Goal: Information Seeking & Learning: Find contact information

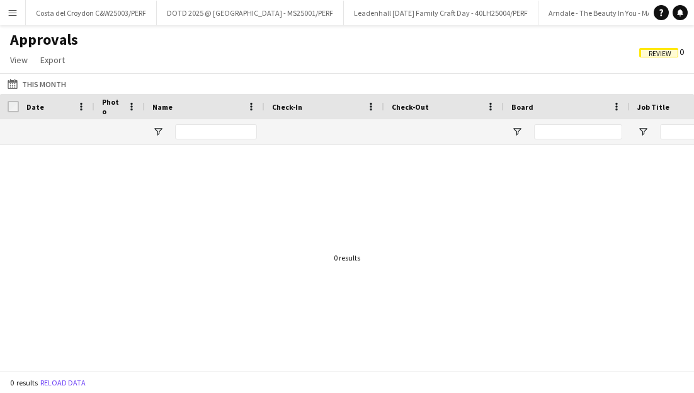
click at [18, 10] on button "Menu" at bounding box center [12, 12] width 25 height 25
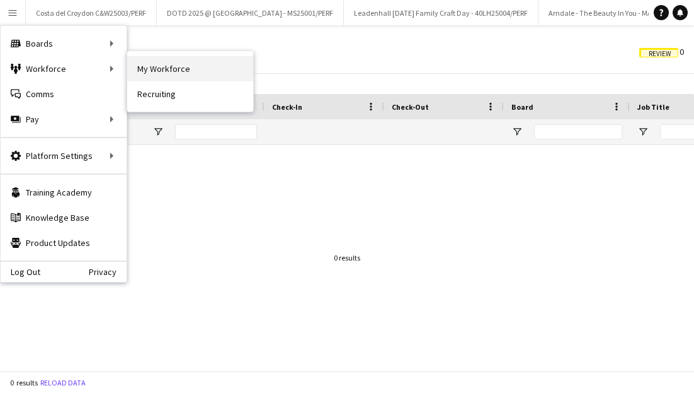
click at [150, 69] on link "My Workforce" at bounding box center [190, 68] width 126 height 25
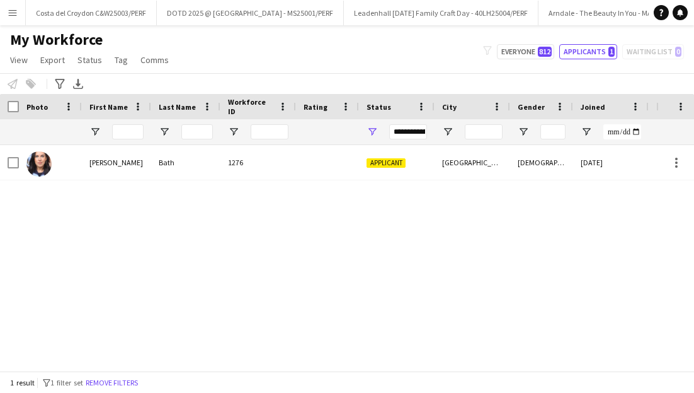
click at [134, 139] on div at bounding box center [128, 131] width 32 height 25
click at [62, 85] on icon "Advanced filters" at bounding box center [60, 84] width 10 height 10
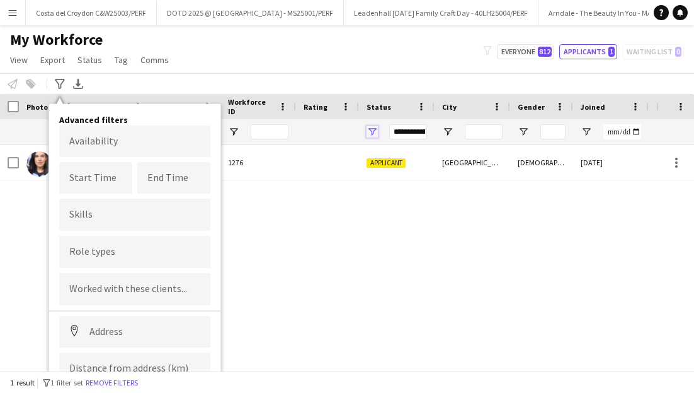
click at [370, 129] on span "Open Filter Menu" at bounding box center [372, 131] width 11 height 11
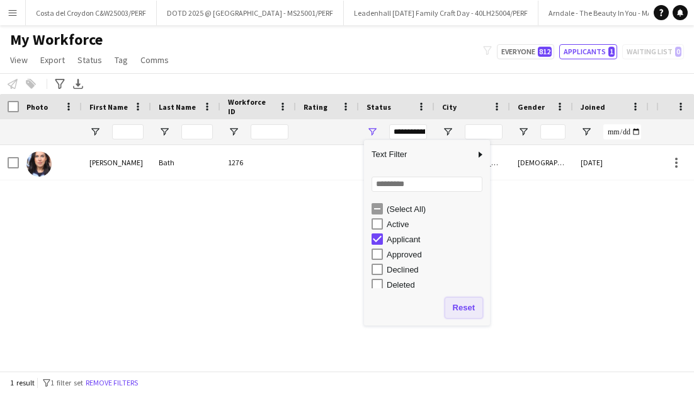
click at [461, 308] on button "Reset" at bounding box center [463, 307] width 37 height 20
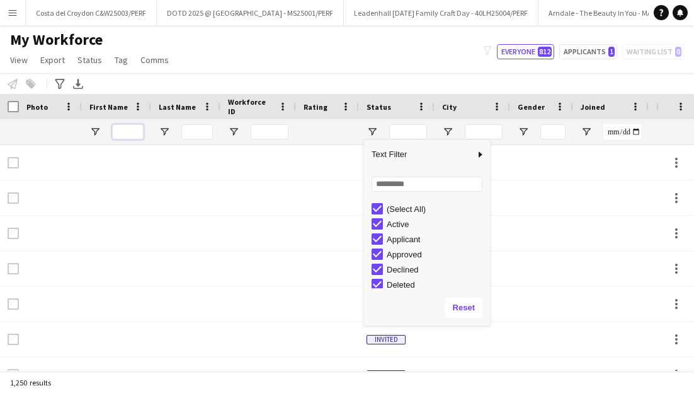
click at [124, 129] on input "First Name Filter Input" at bounding box center [128, 131] width 32 height 15
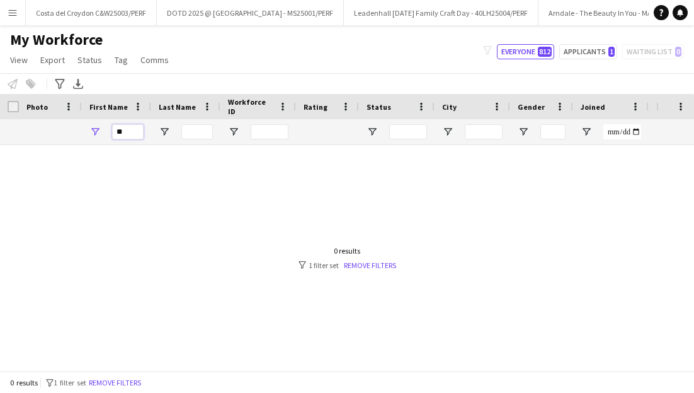
type input "*"
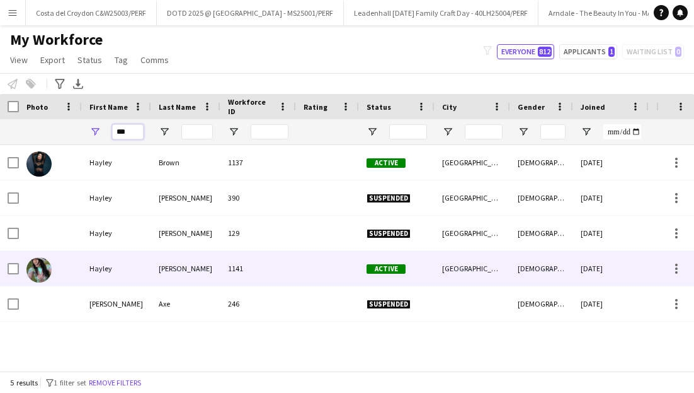
type input "***"
click at [155, 270] on div "[PERSON_NAME]" at bounding box center [185, 268] width 69 height 35
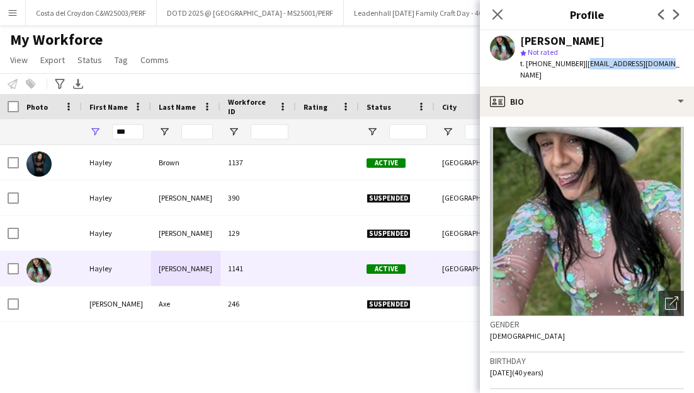
drag, startPoint x: 672, startPoint y: 64, endPoint x: 580, endPoint y: 62, distance: 92.0
click at [580, 62] on app-profile-header "[PERSON_NAME] star Not rated t. [PHONE_NUMBER] | [EMAIL_ADDRESS][DOMAIN_NAME]" at bounding box center [587, 58] width 214 height 56
copy span "[EMAIL_ADDRESS][DOMAIN_NAME]"
click at [12, 16] on app-icon "Menu" at bounding box center [13, 13] width 10 height 10
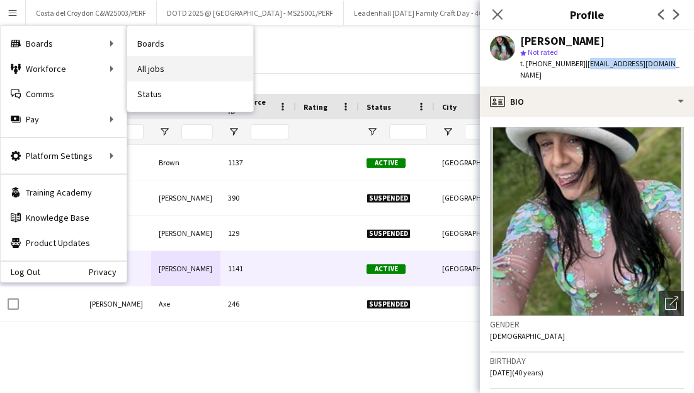
click at [158, 65] on link "All jobs" at bounding box center [190, 68] width 126 height 25
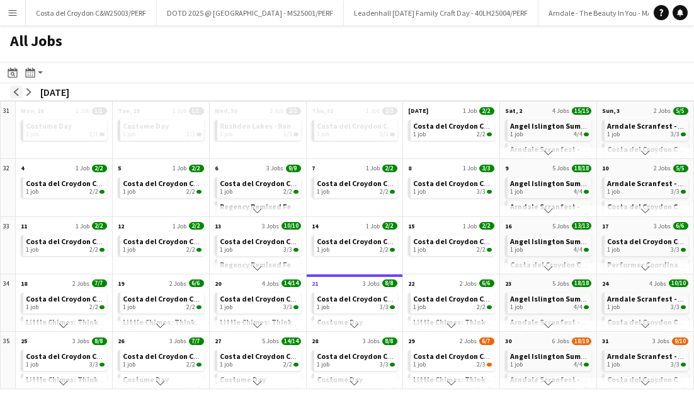
click at [16, 92] on app-icon "arrow-left" at bounding box center [17, 92] width 8 height 8
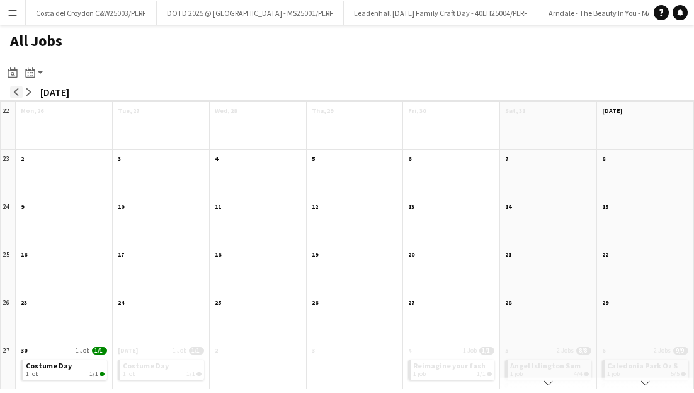
click at [16, 92] on app-icon "arrow-left" at bounding box center [17, 92] width 8 height 8
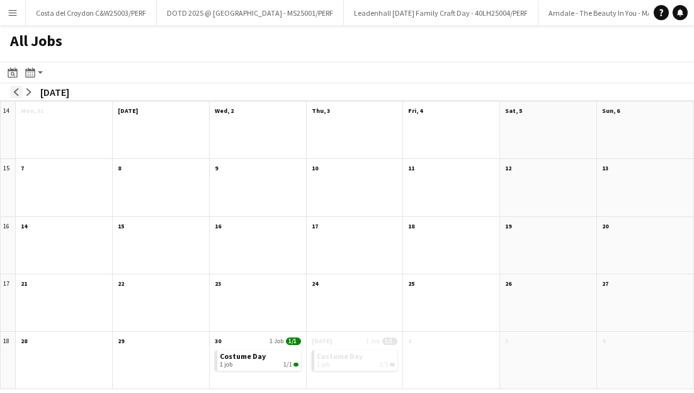
click at [16, 92] on app-icon "arrow-left" at bounding box center [17, 92] width 8 height 8
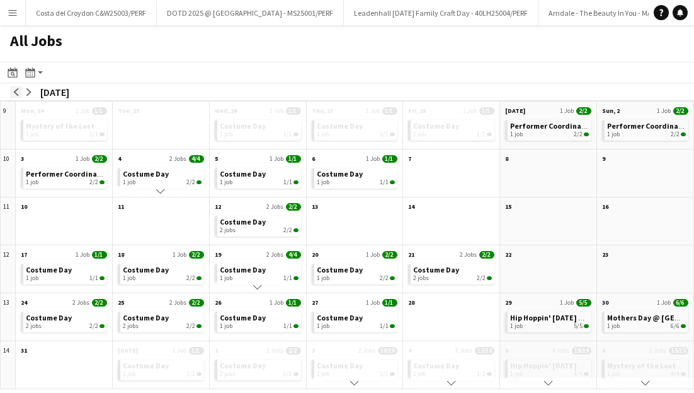
click at [16, 92] on app-icon "arrow-left" at bounding box center [17, 92] width 8 height 8
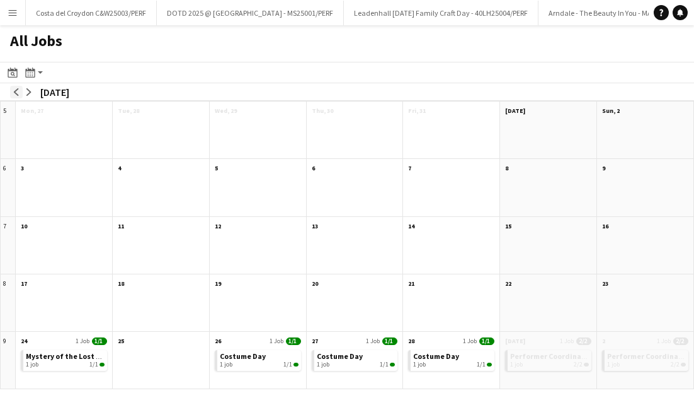
click at [16, 92] on app-icon "arrow-left" at bounding box center [17, 92] width 8 height 8
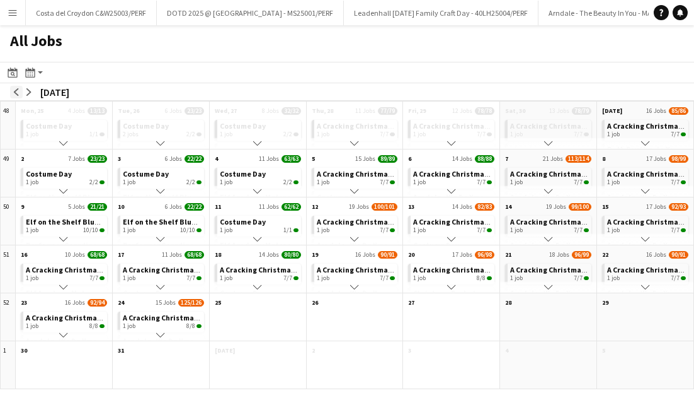
click at [16, 92] on app-icon "arrow-left" at bounding box center [17, 92] width 8 height 8
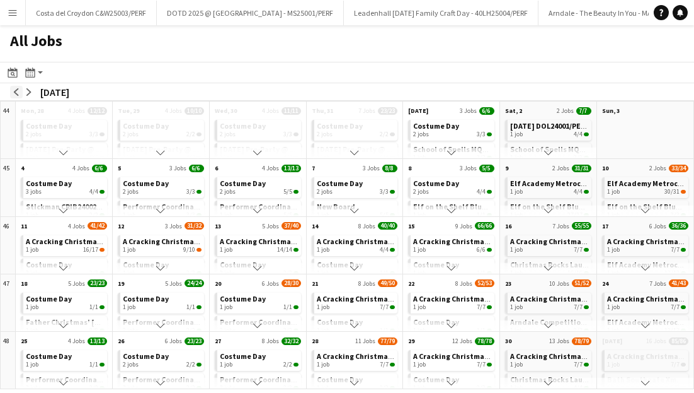
click at [14, 91] on app-icon "arrow-left" at bounding box center [17, 92] width 8 height 8
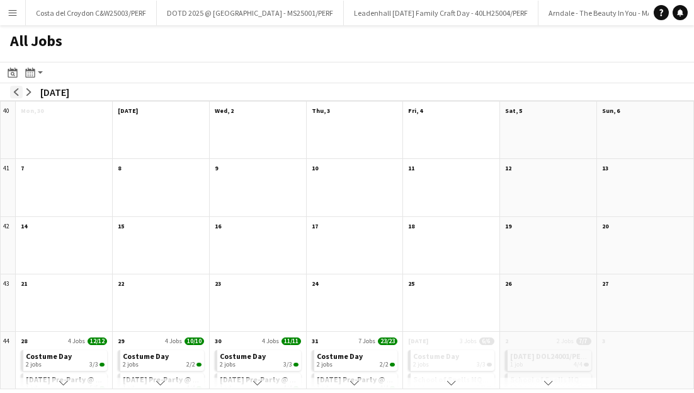
click at [14, 91] on app-icon "arrow-left" at bounding box center [17, 92] width 8 height 8
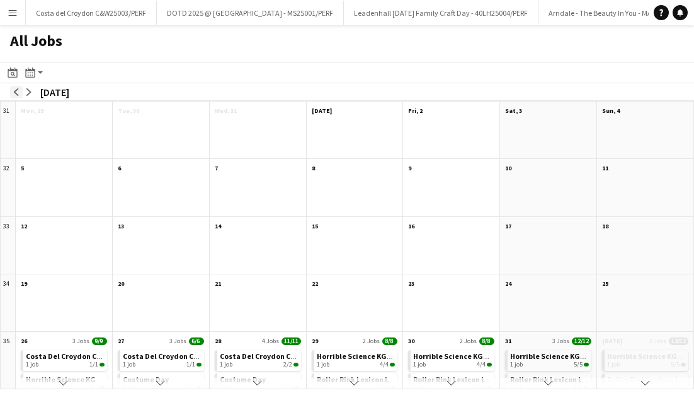
click at [14, 91] on app-icon "arrow-left" at bounding box center [17, 92] width 8 height 8
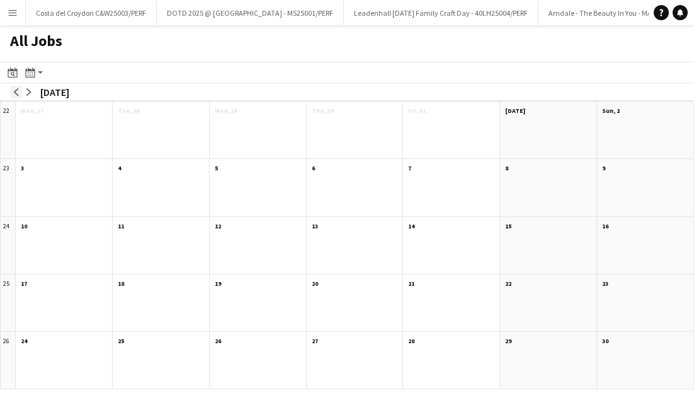
click at [14, 91] on app-icon "arrow-left" at bounding box center [17, 92] width 8 height 8
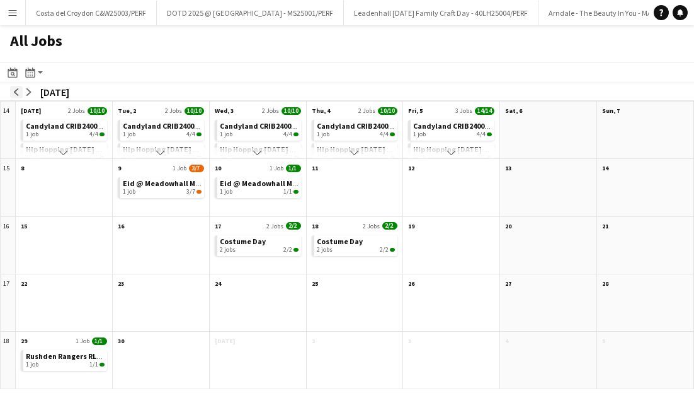
click at [14, 91] on app-icon "arrow-left" at bounding box center [17, 92] width 8 height 8
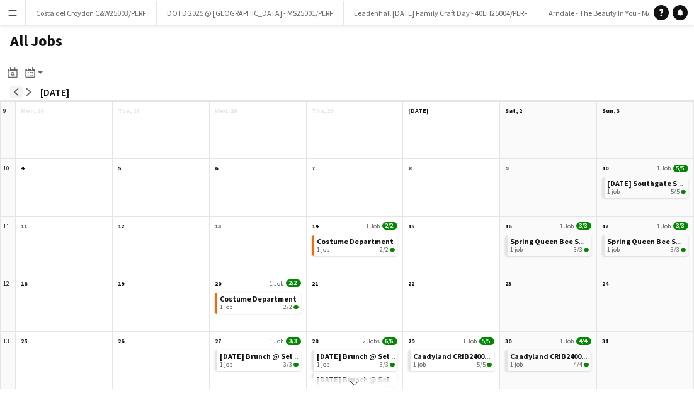
click at [14, 91] on app-icon "arrow-left" at bounding box center [17, 92] width 8 height 8
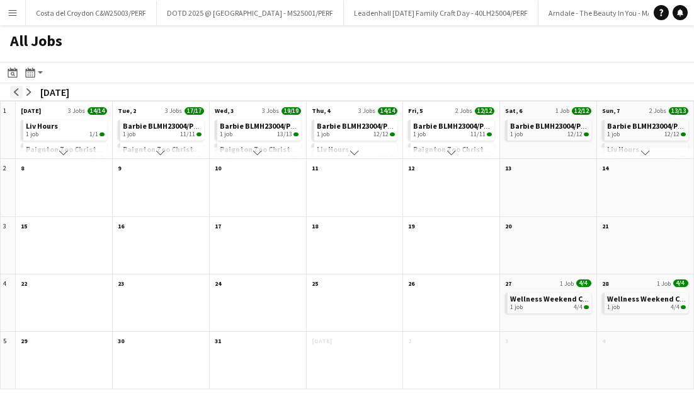
click at [14, 91] on app-icon "arrow-left" at bounding box center [17, 92] width 8 height 8
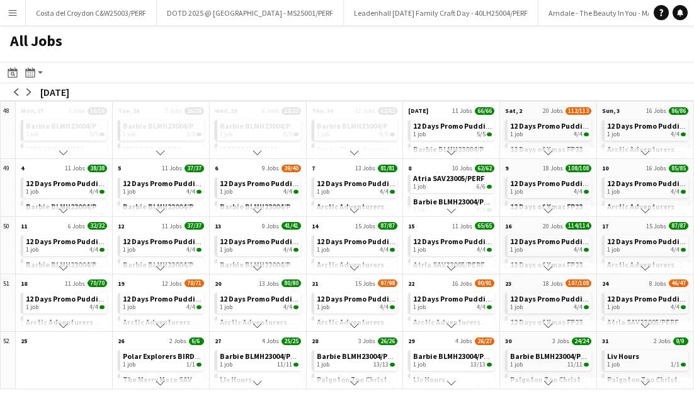
click at [451, 210] on app-icon "Scroll down" at bounding box center [451, 210] width 9 height 9
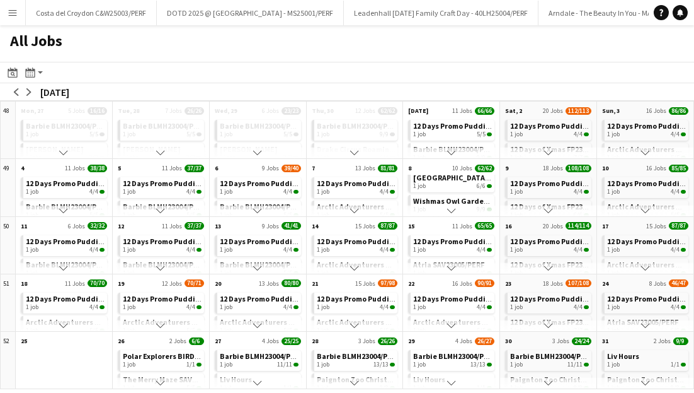
scroll to position [206, 0]
click at [451, 210] on app-icon "Scroll down" at bounding box center [451, 210] width 9 height 9
click at [452, 265] on app-icon "Scroll down" at bounding box center [451, 267] width 9 height 9
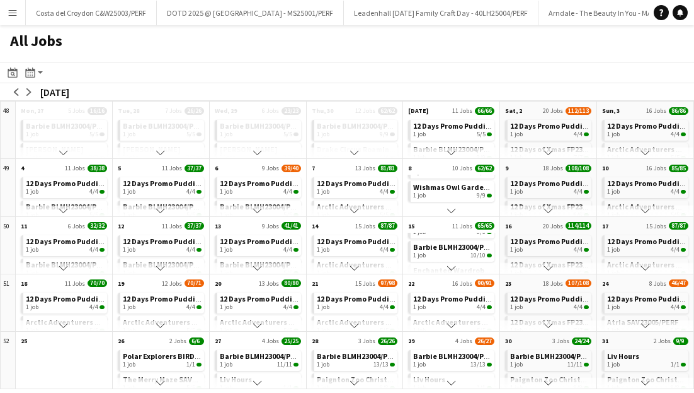
click at [452, 265] on app-icon "Scroll down" at bounding box center [451, 267] width 9 height 9
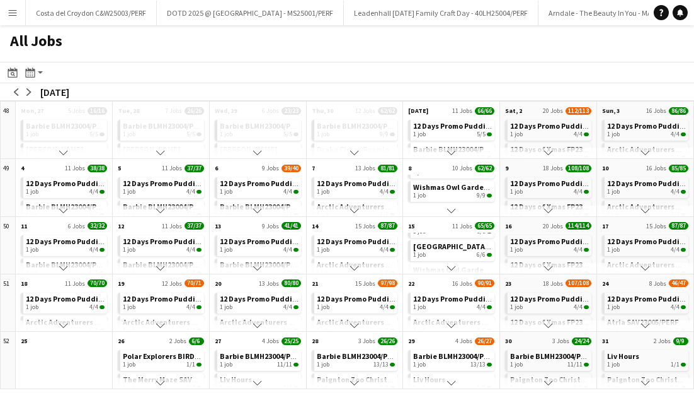
click at [452, 265] on app-icon "Scroll down" at bounding box center [451, 267] width 9 height 9
click at [450, 323] on app-icon "Scroll down" at bounding box center [451, 325] width 9 height 9
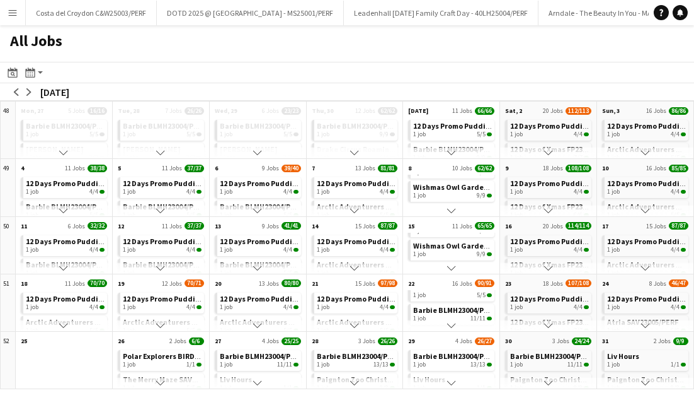
scroll to position [123, 0]
click at [452, 323] on app-icon "Scroll down" at bounding box center [451, 325] width 9 height 9
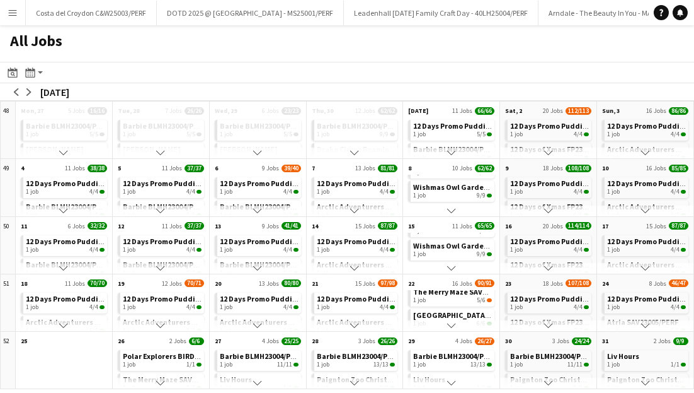
click at [452, 323] on app-icon "Scroll down" at bounding box center [451, 325] width 9 height 9
click at [451, 377] on button "Scroll down" at bounding box center [451, 382] width 96 height 11
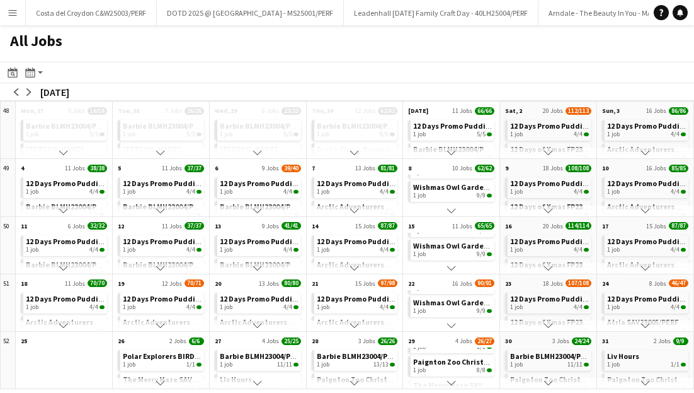
scroll to position [66, 0]
click at [451, 377] on button "Scroll down" at bounding box center [451, 382] width 96 height 11
click at [544, 377] on button "Scroll down" at bounding box center [548, 382] width 96 height 11
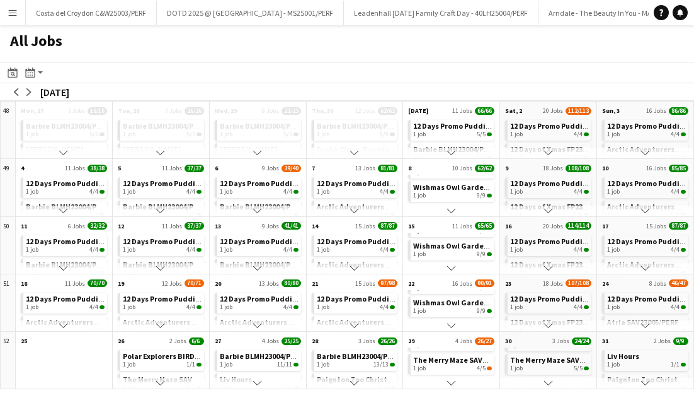
click at [355, 381] on app-icon "Scroll down" at bounding box center [354, 382] width 9 height 9
click at [258, 378] on app-icon "Scroll down" at bounding box center [257, 382] width 9 height 9
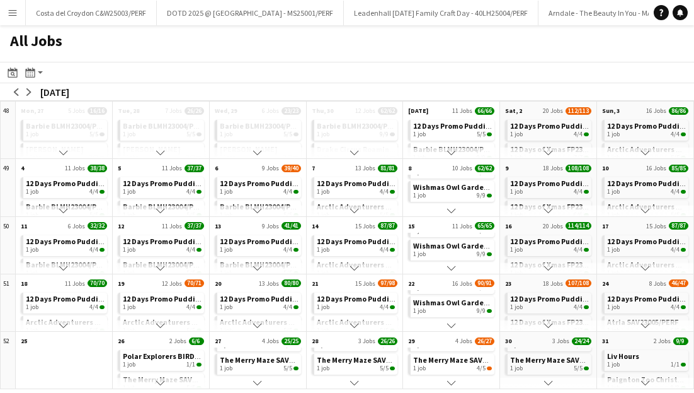
click at [256, 319] on button "Scroll down" at bounding box center [258, 324] width 96 height 11
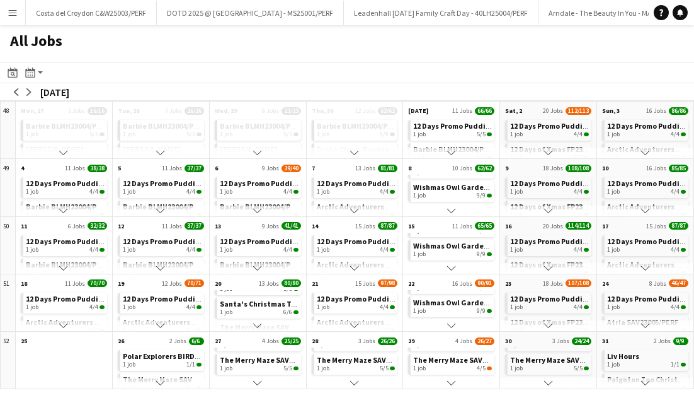
click at [256, 319] on button "Scroll down" at bounding box center [258, 324] width 96 height 11
click at [257, 320] on button "Scroll down" at bounding box center [258, 324] width 96 height 11
click at [161, 321] on app-icon "Scroll down" at bounding box center [160, 325] width 9 height 9
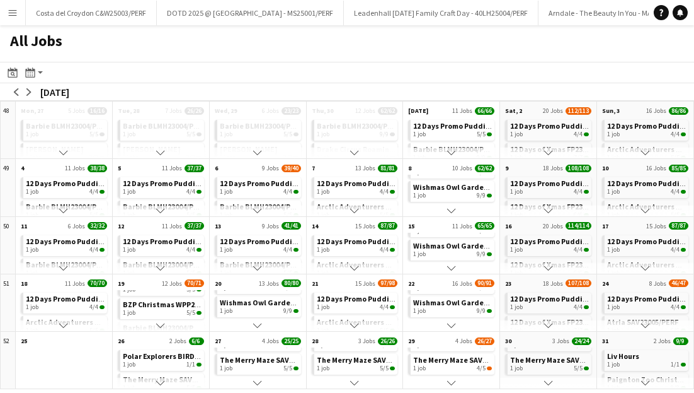
click at [161, 321] on app-icon "Scroll down" at bounding box center [160, 325] width 9 height 9
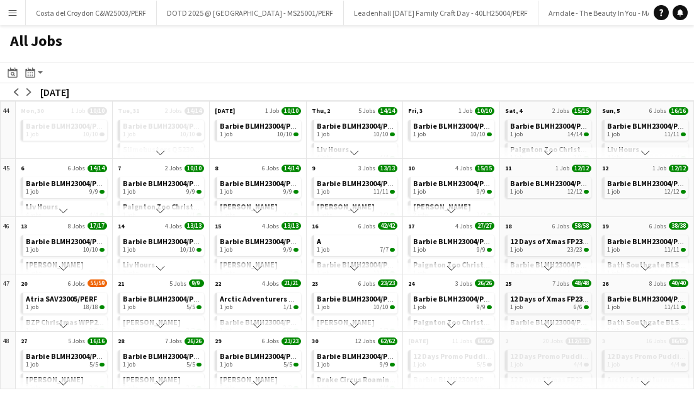
click at [25, 17] on button "Menu" at bounding box center [12, 12] width 25 height 25
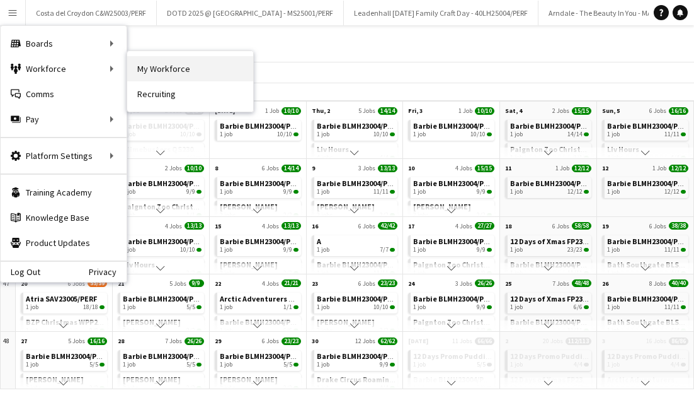
click at [141, 70] on link "My Workforce" at bounding box center [190, 68] width 126 height 25
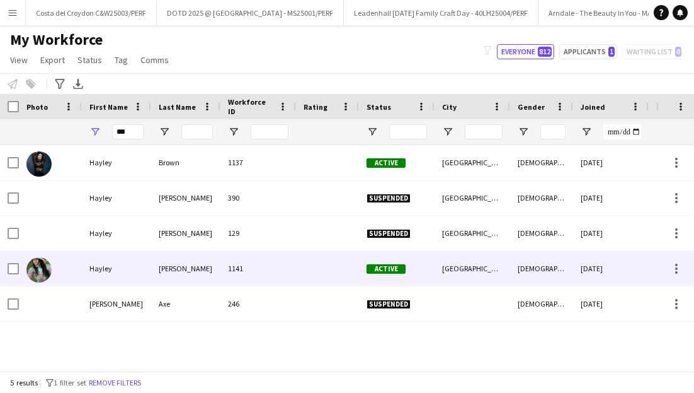
click at [107, 268] on div "Hayley" at bounding box center [116, 268] width 69 height 35
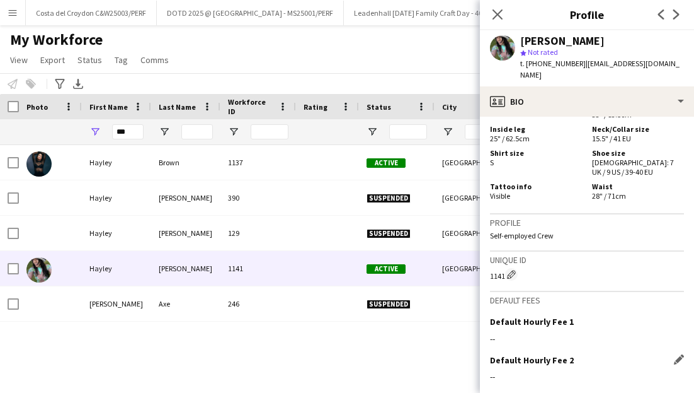
scroll to position [833, 0]
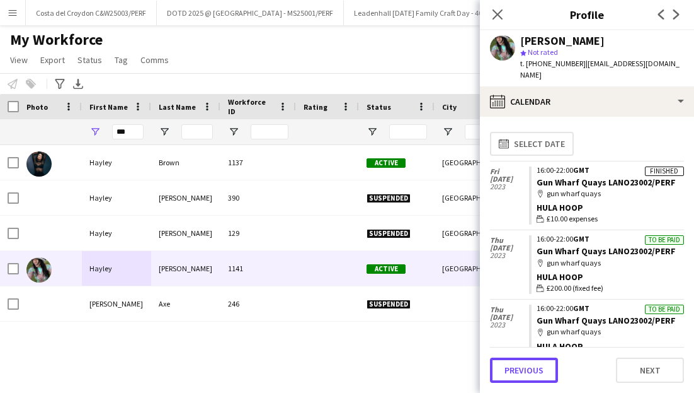
click at [534, 373] on button "Previous" at bounding box center [524, 369] width 68 height 25
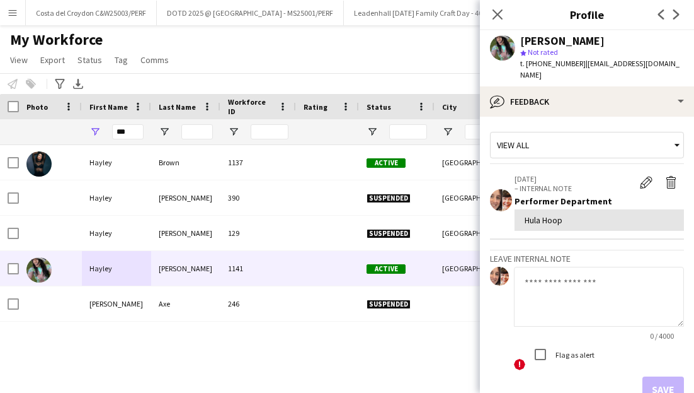
click at [653, 376] on div "Save" at bounding box center [587, 388] width 194 height 25
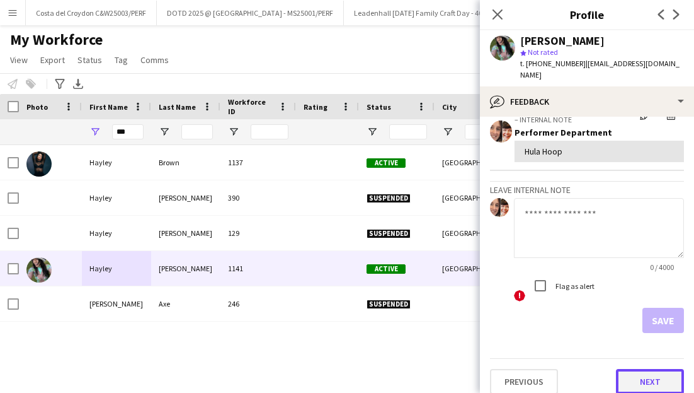
click at [653, 373] on button "Next" at bounding box center [650, 381] width 68 height 25
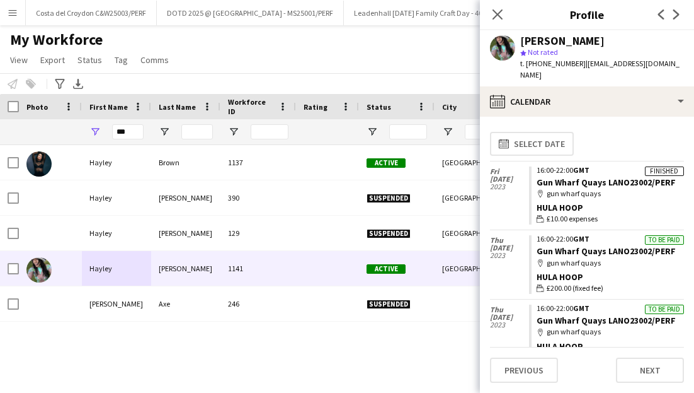
click at [604, 188] on div "map-marker [GEOGRAPHIC_DATA]" at bounding box center [610, 193] width 147 height 11
click at [588, 176] on link "Gun Wharf Quays LANO23002/PERF" at bounding box center [606, 181] width 139 height 11
click at [498, 11] on icon "Close pop-in" at bounding box center [497, 14] width 12 height 12
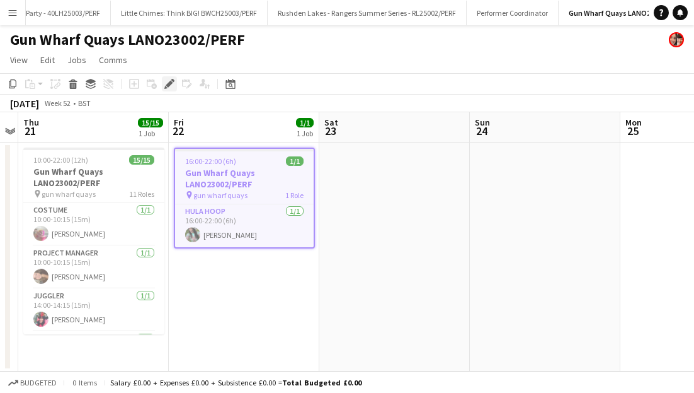
click at [164, 84] on icon "Edit" at bounding box center [169, 84] width 10 height 10
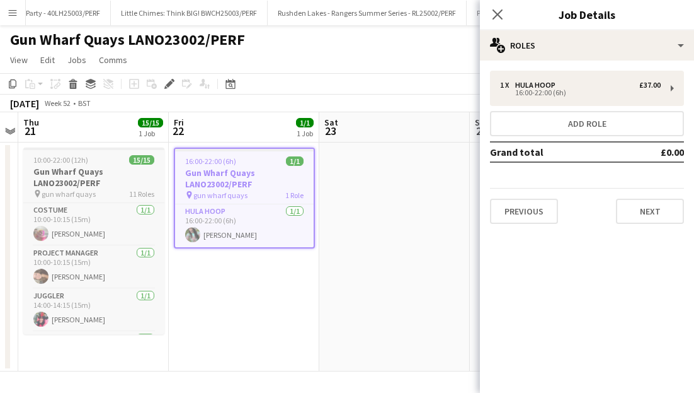
click at [97, 181] on h3 "Gun Wharf Quays LANO23002/PERF" at bounding box center [93, 177] width 141 height 23
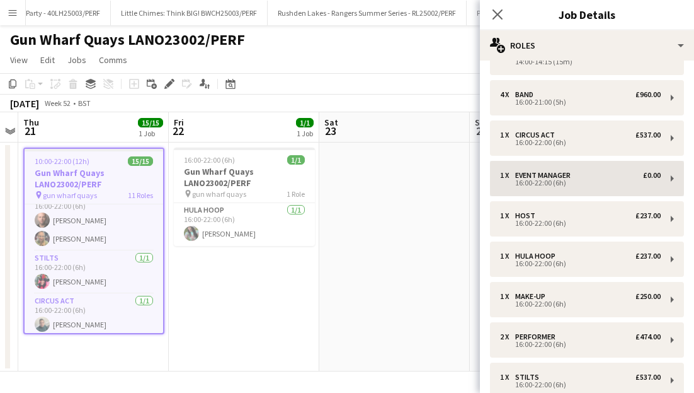
scroll to position [116, 0]
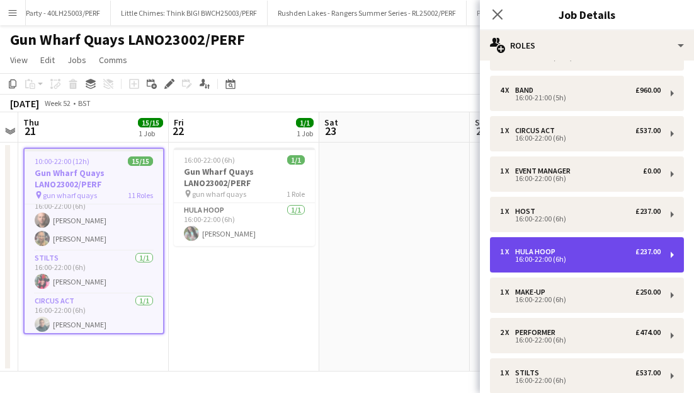
click at [562, 256] on div "16:00-22:00 (6h)" at bounding box center [580, 259] width 161 height 6
